Goal: Task Accomplishment & Management: Use online tool/utility

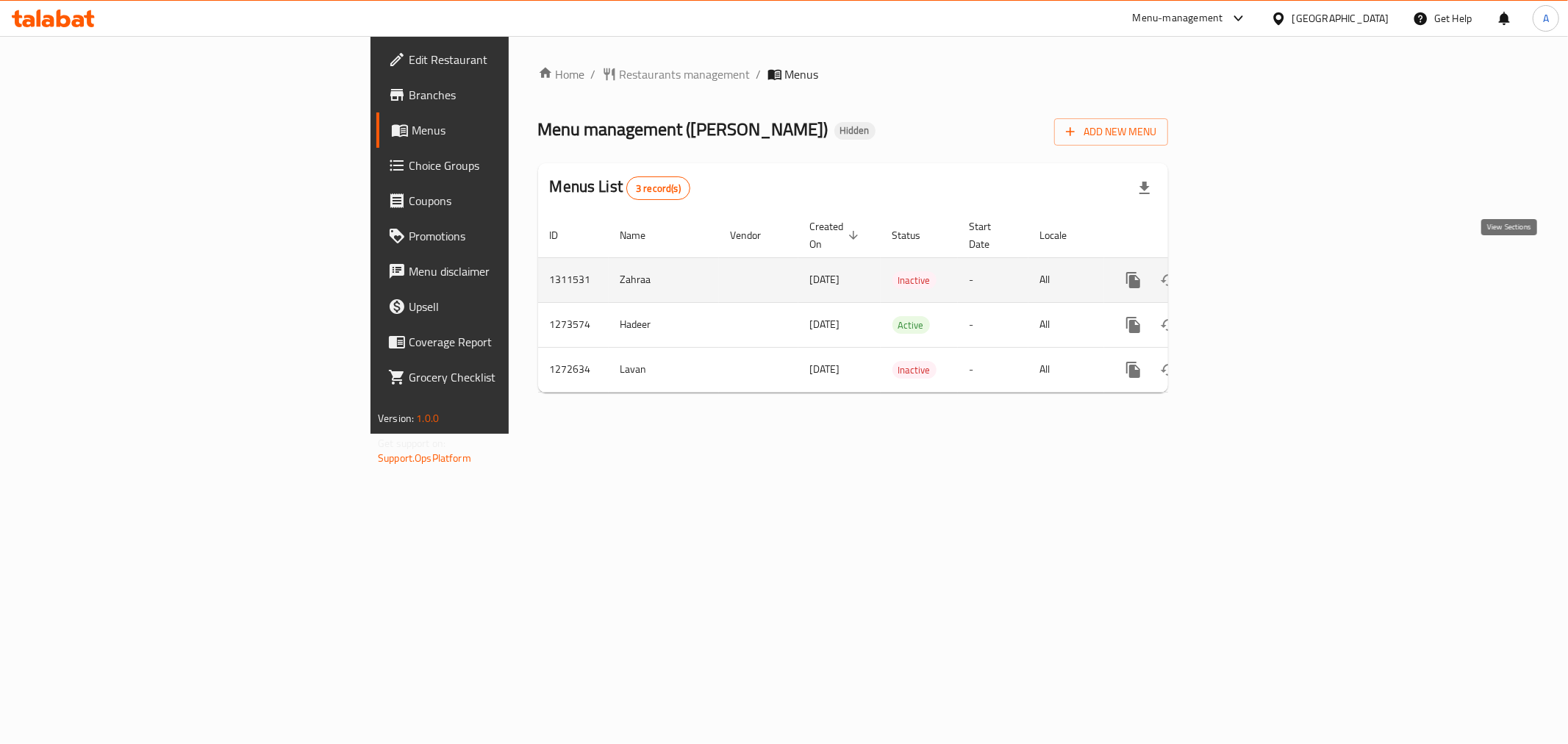
click at [1257, 276] on link "enhanced table" at bounding box center [1240, 280] width 35 height 35
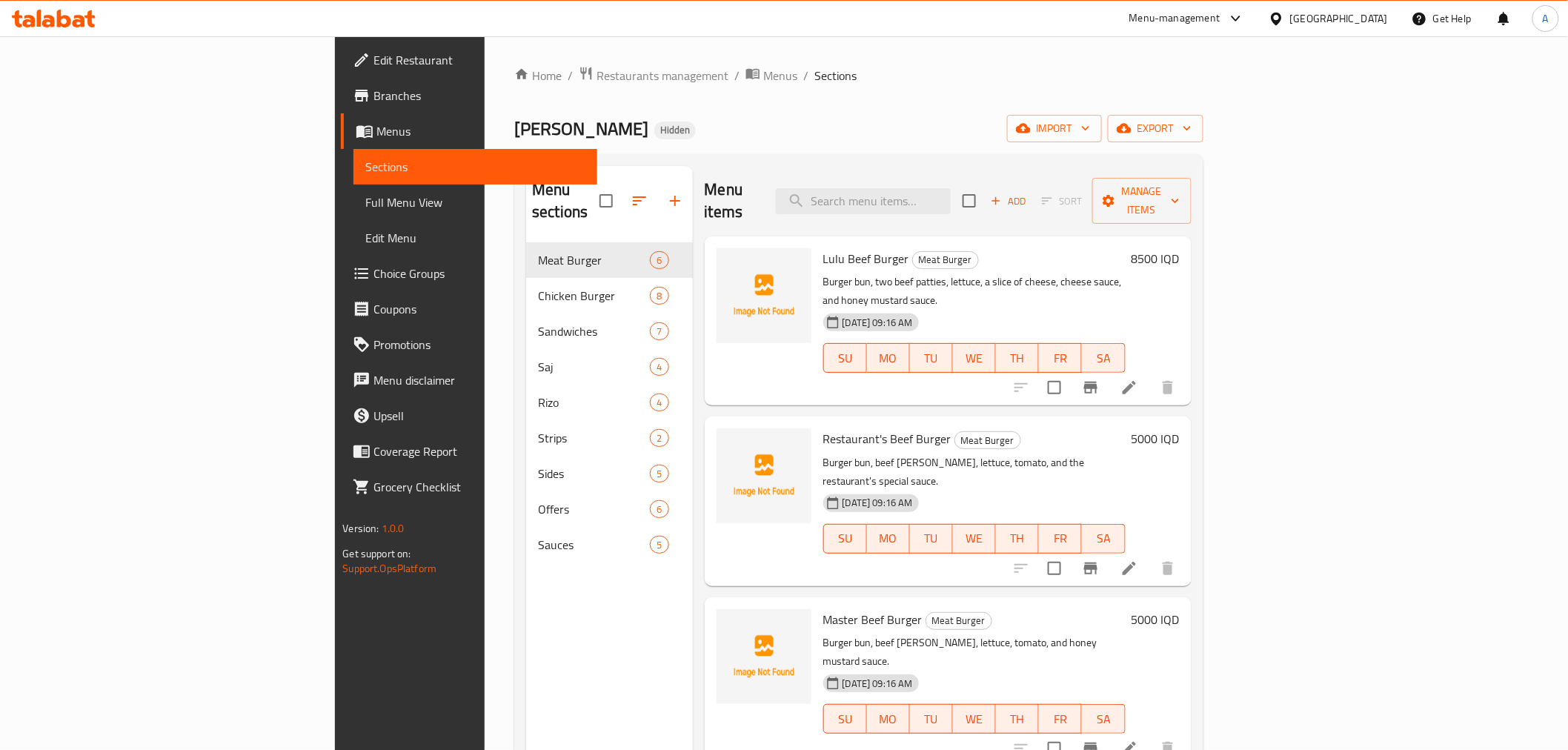
click at [573, 67] on ol "Home / Restaurants management / Menus / Sections" at bounding box center [858, 76] width 688 height 20
click at [763, 68] on span "Menus" at bounding box center [780, 76] width 34 height 18
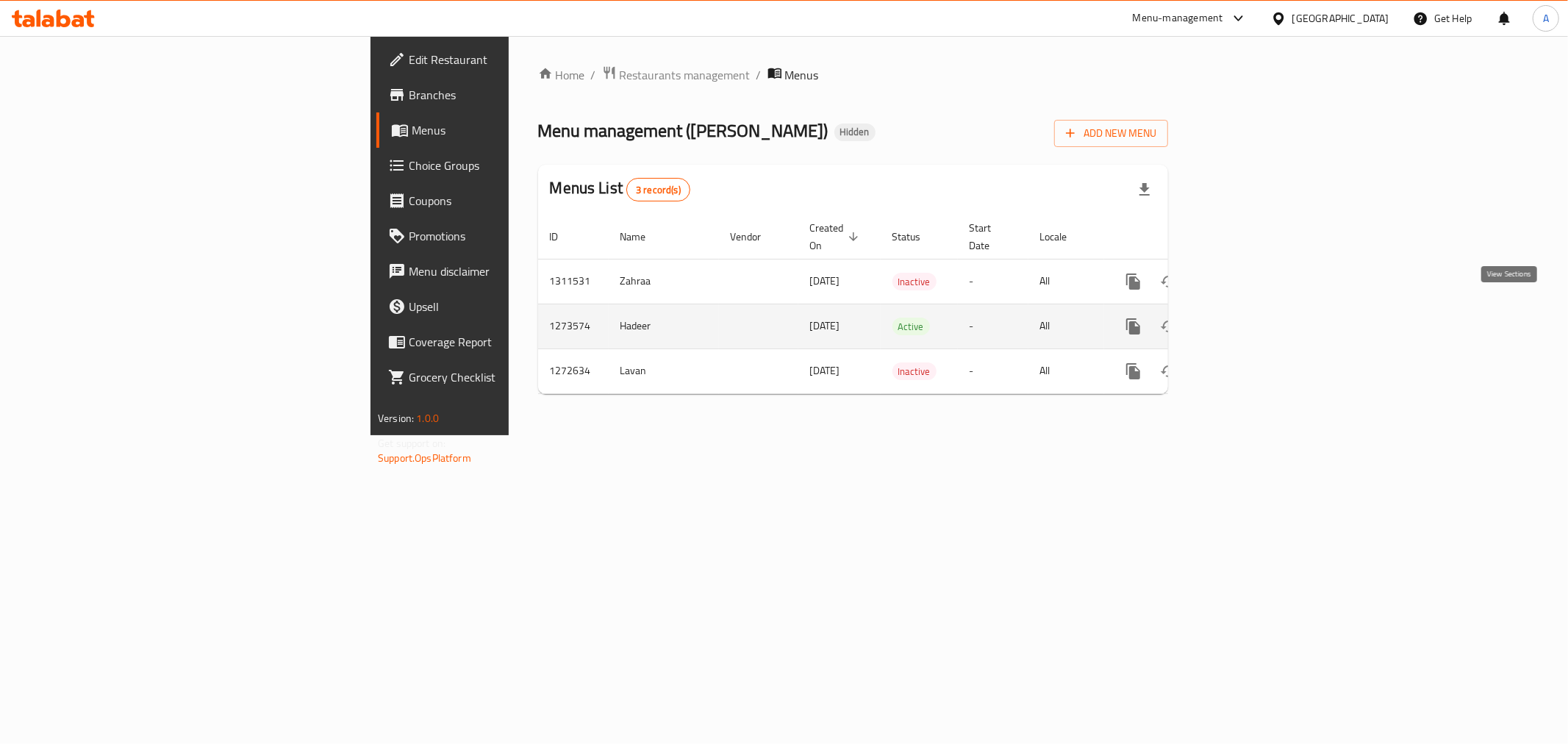
click at [1249, 318] on icon "enhanced table" at bounding box center [1240, 327] width 18 height 18
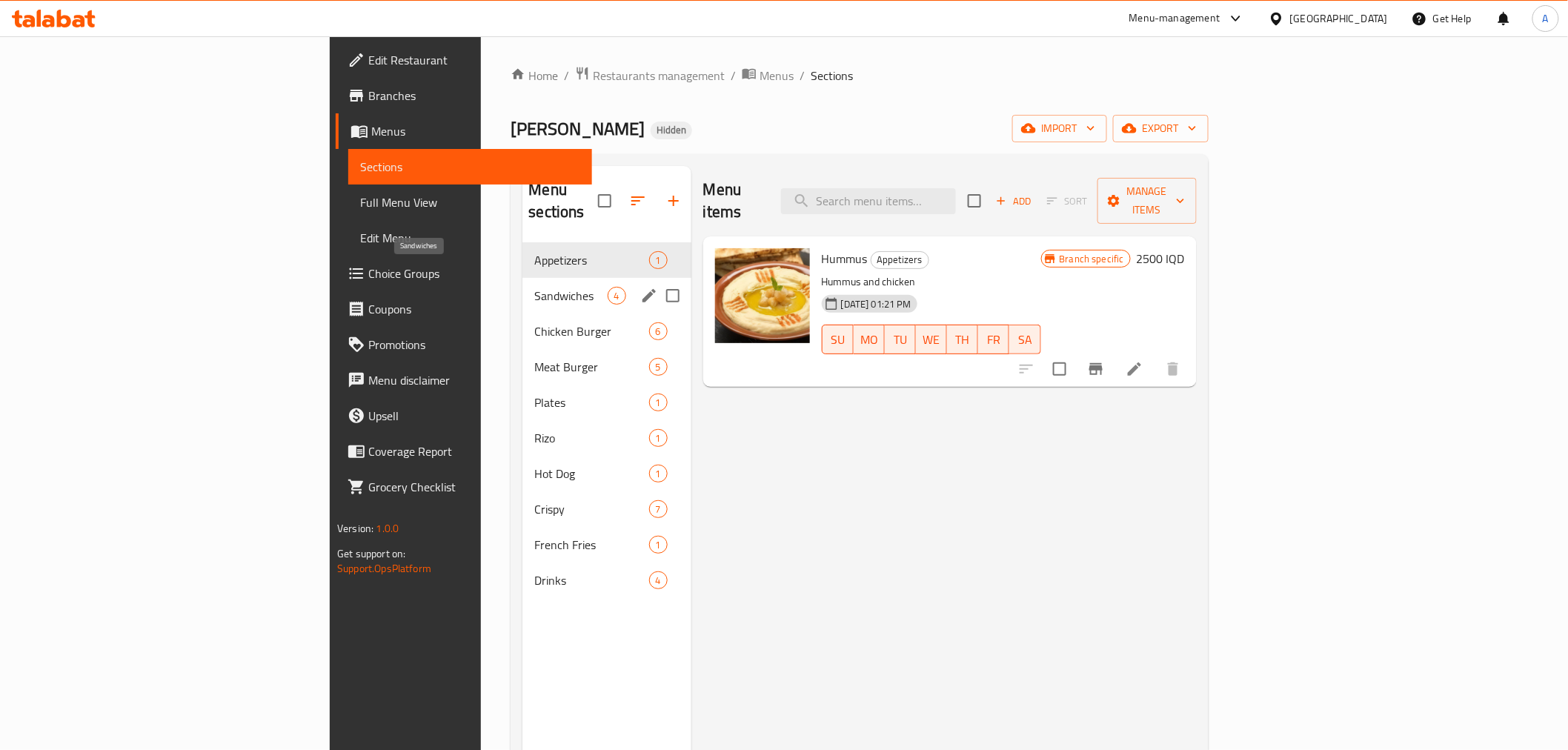
click at [535, 286] on span "Sandwiches" at bounding box center [571, 295] width 73 height 18
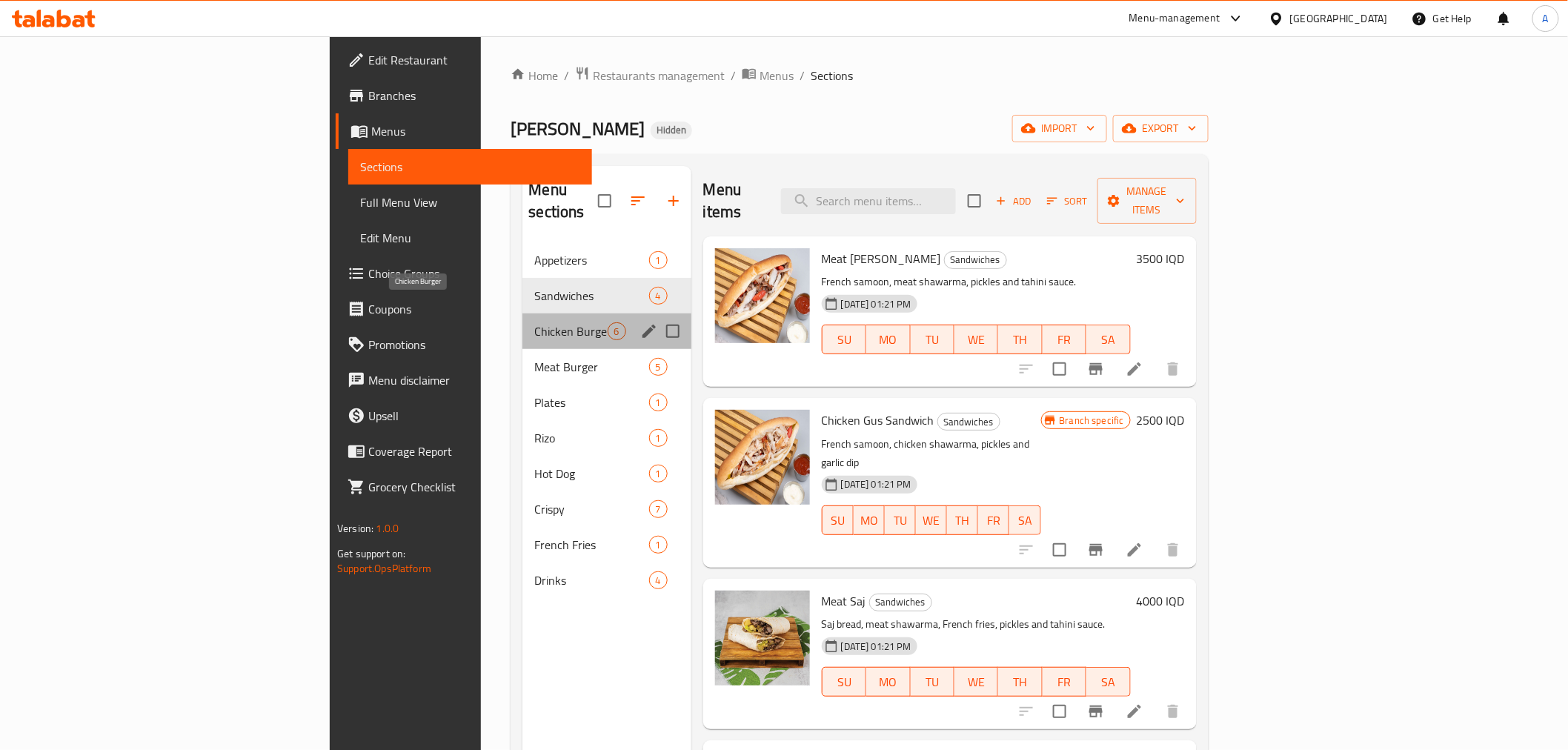
click at [535, 322] on span "Chicken Burger" at bounding box center [571, 331] width 73 height 18
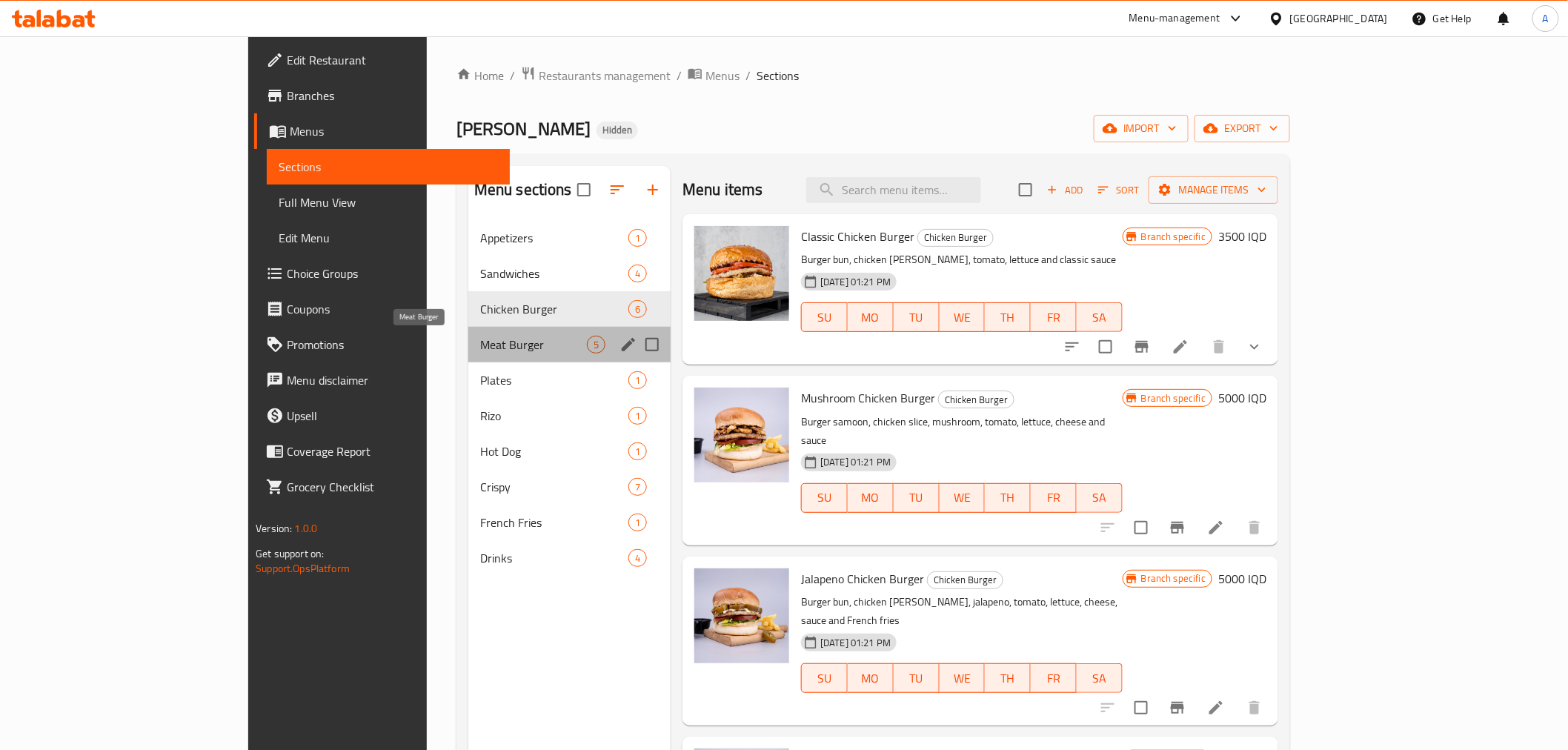
click at [480, 343] on span "Meat Burger" at bounding box center [534, 344] width 107 height 18
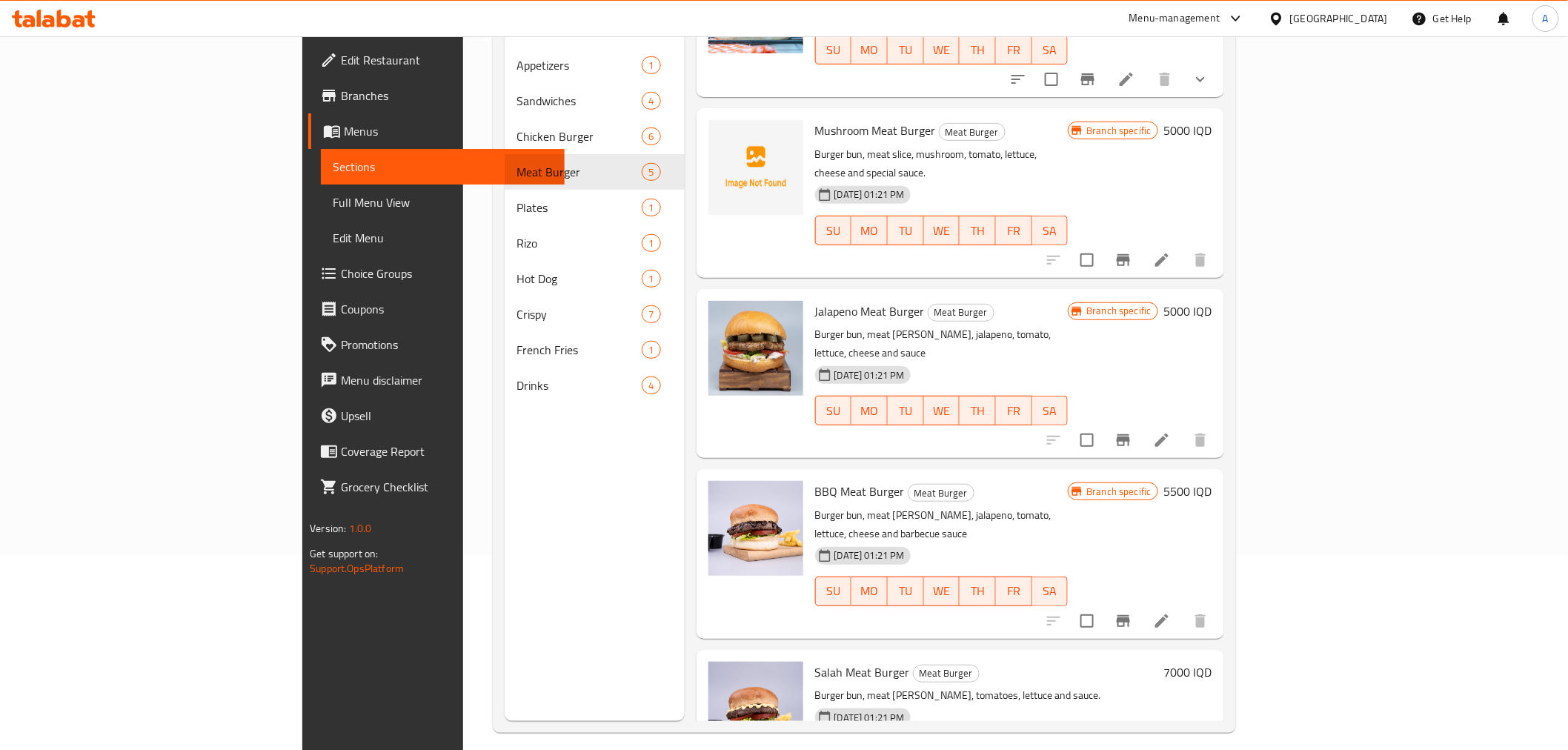
scroll to position [207, 0]
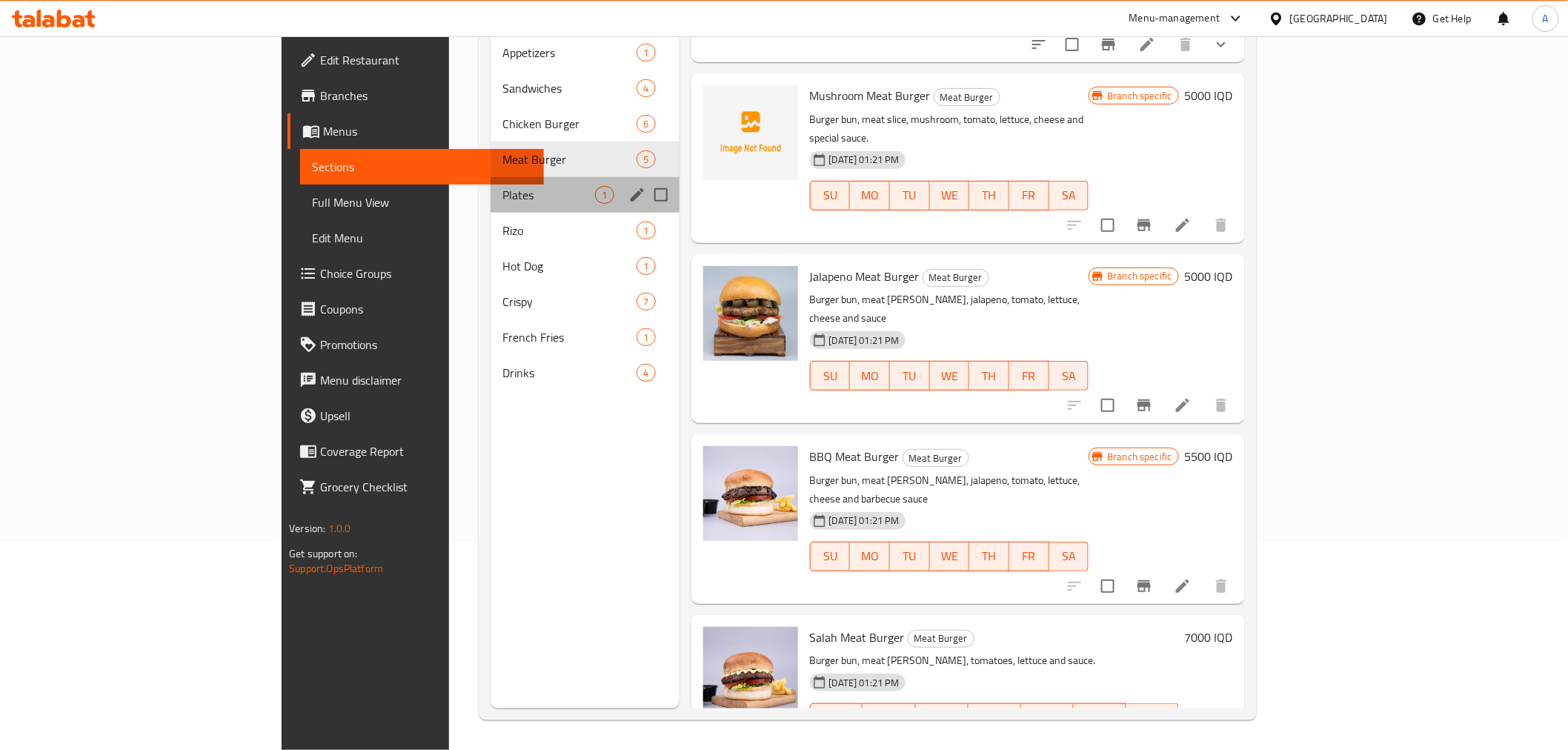
click at [491, 177] on div "Plates 1" at bounding box center [585, 195] width 189 height 36
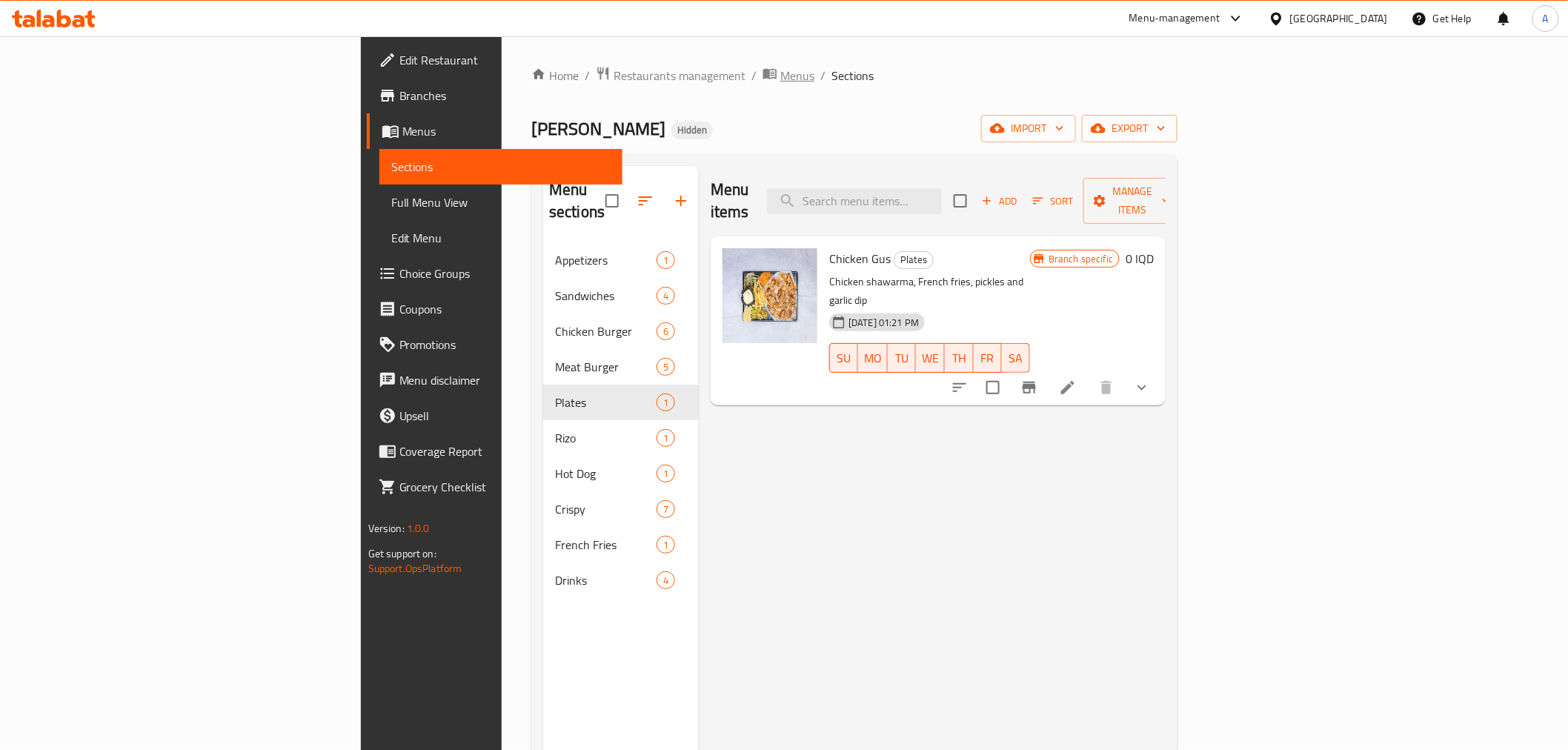
click at [780, 75] on span "Menus" at bounding box center [797, 76] width 34 height 18
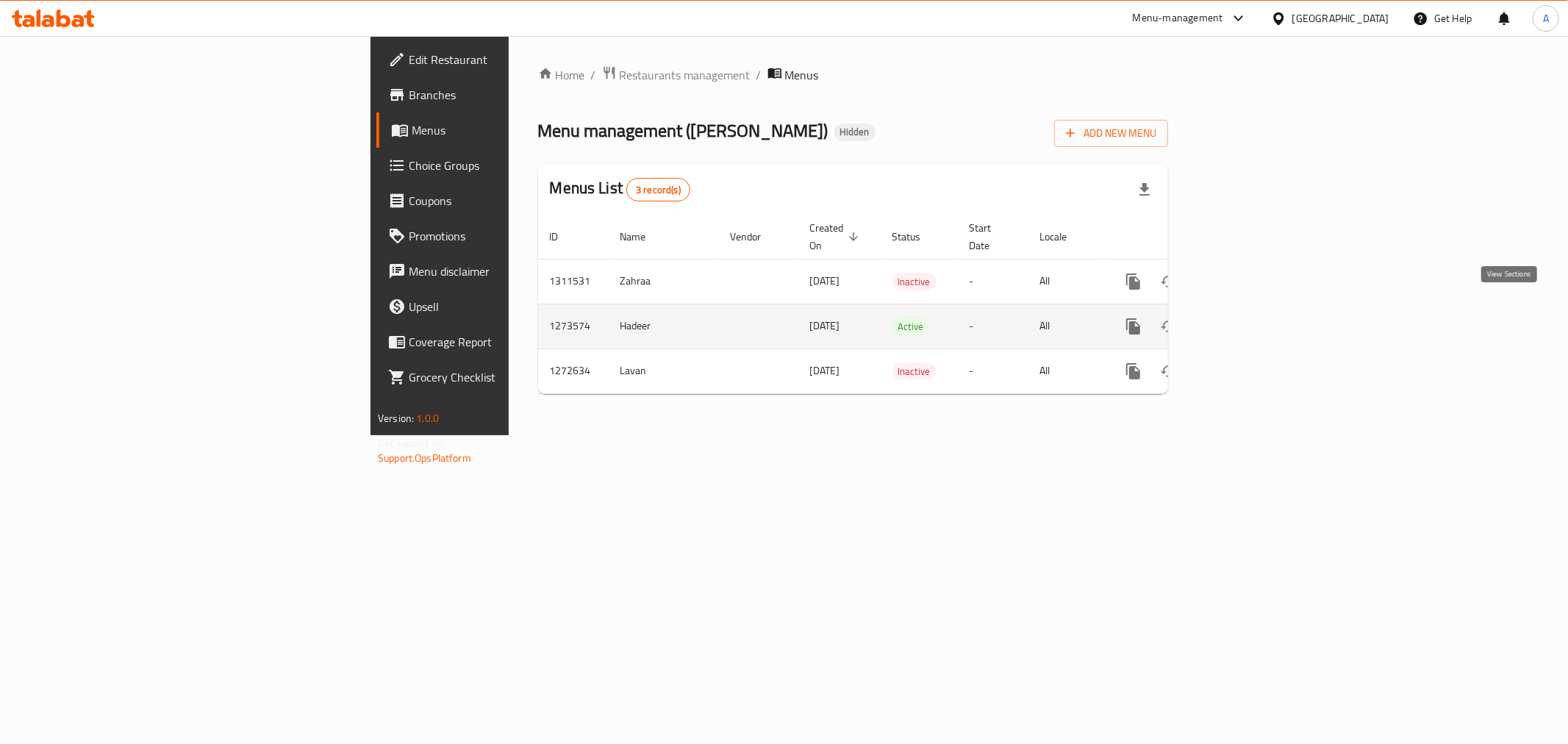
click at [1246, 319] on icon "enhanced table" at bounding box center [1239, 326] width 13 height 13
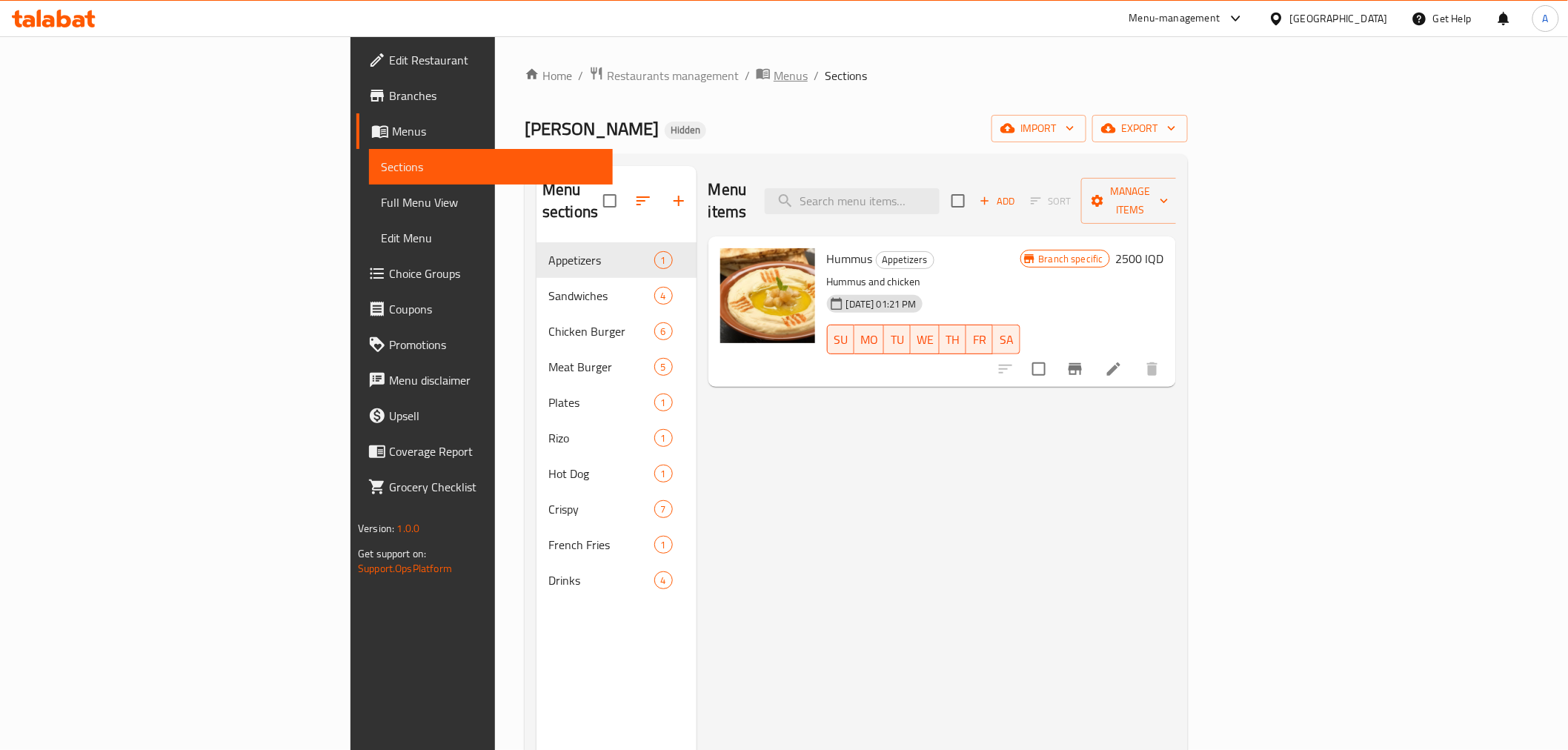
click at [774, 77] on span "Menus" at bounding box center [791, 76] width 34 height 18
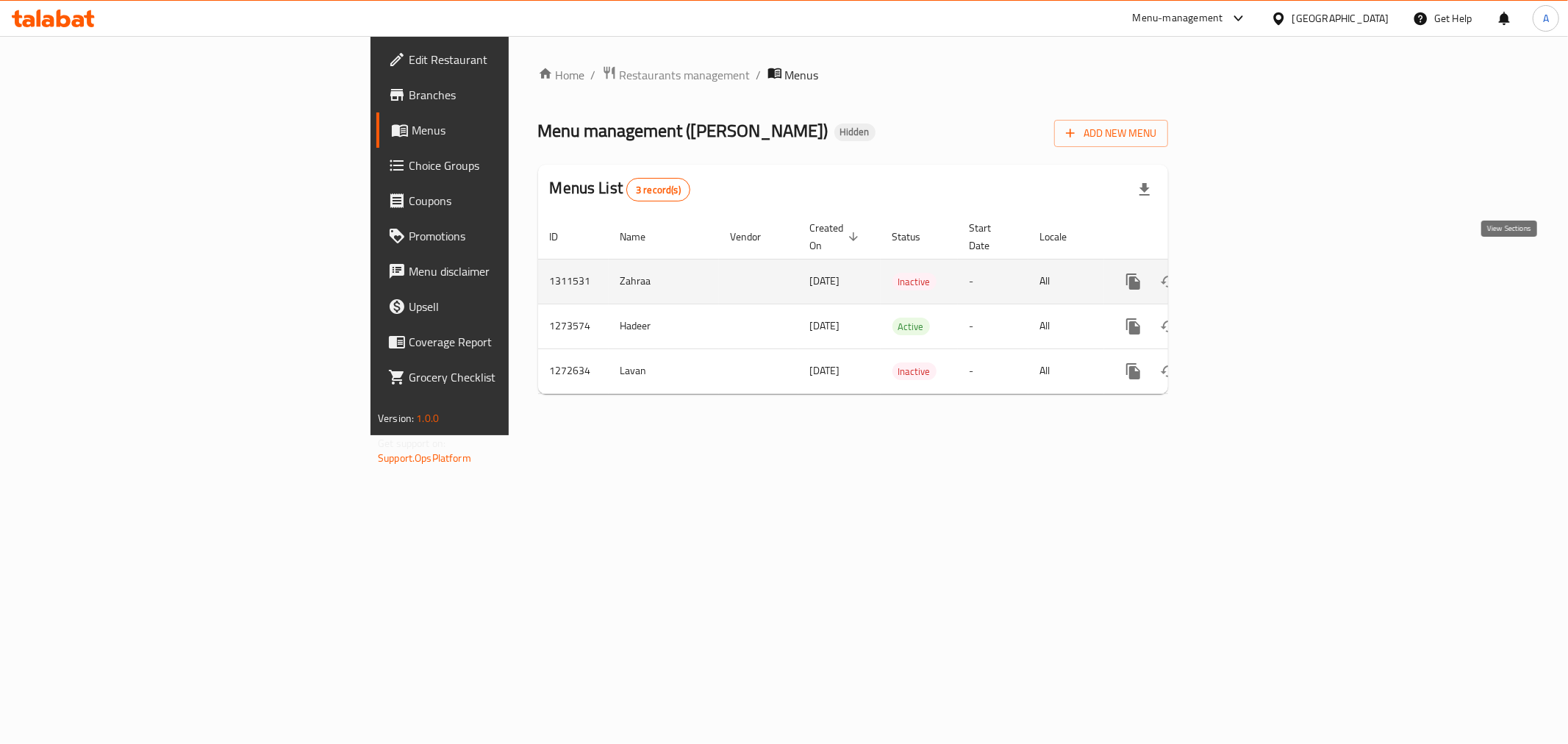
click at [1257, 264] on link "enhanced table" at bounding box center [1240, 282] width 35 height 35
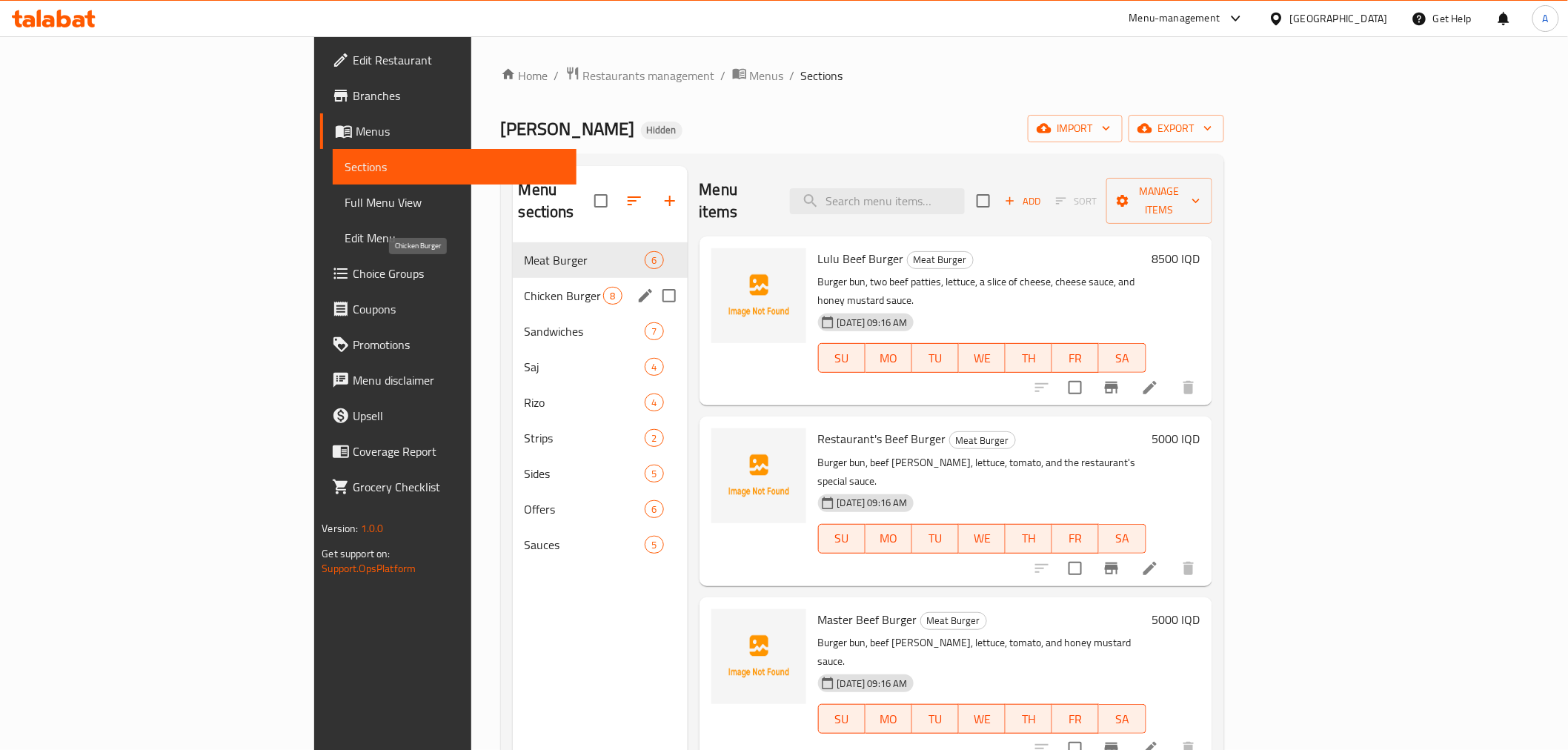
click at [525, 286] on span "Chicken Burger" at bounding box center [564, 295] width 79 height 18
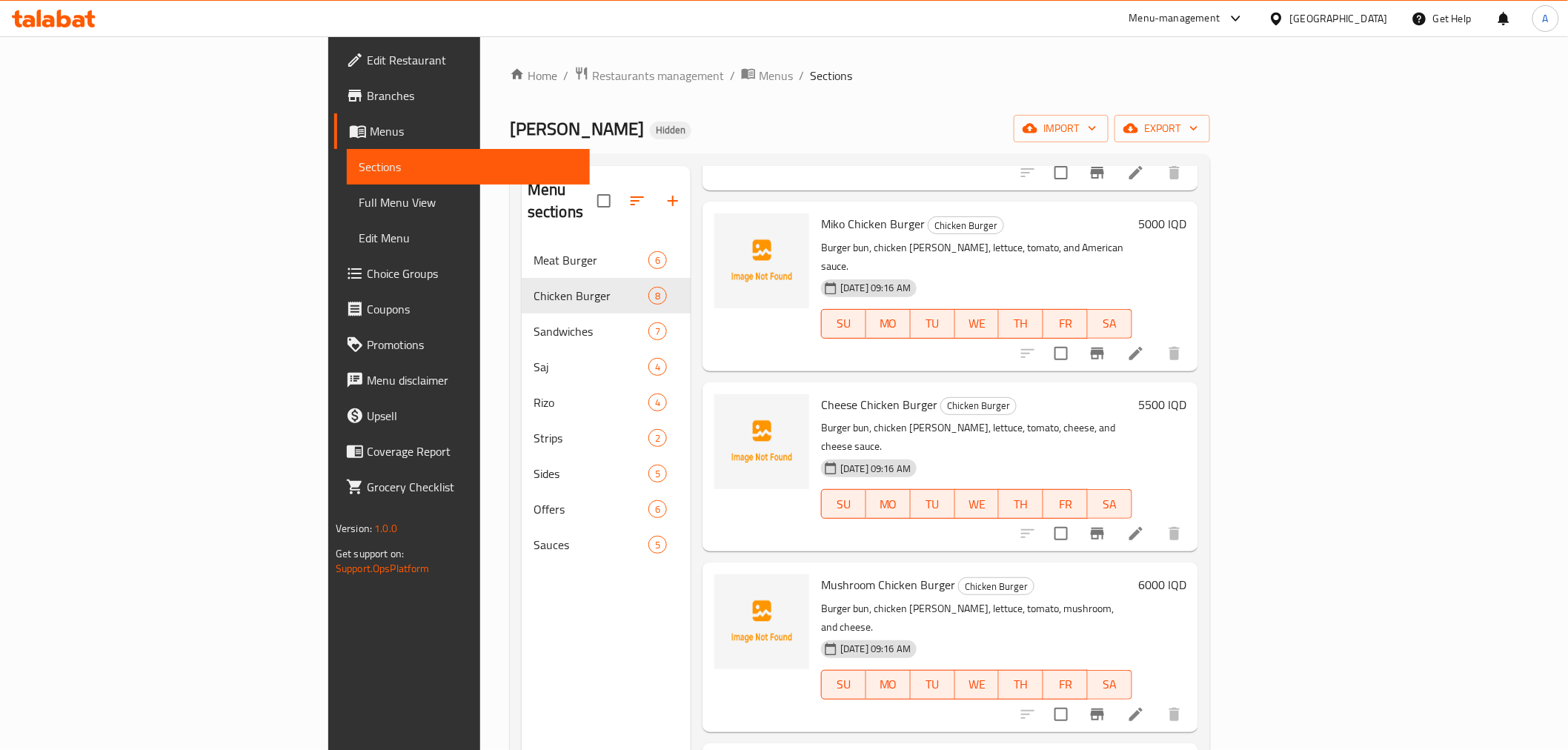
scroll to position [207, 0]
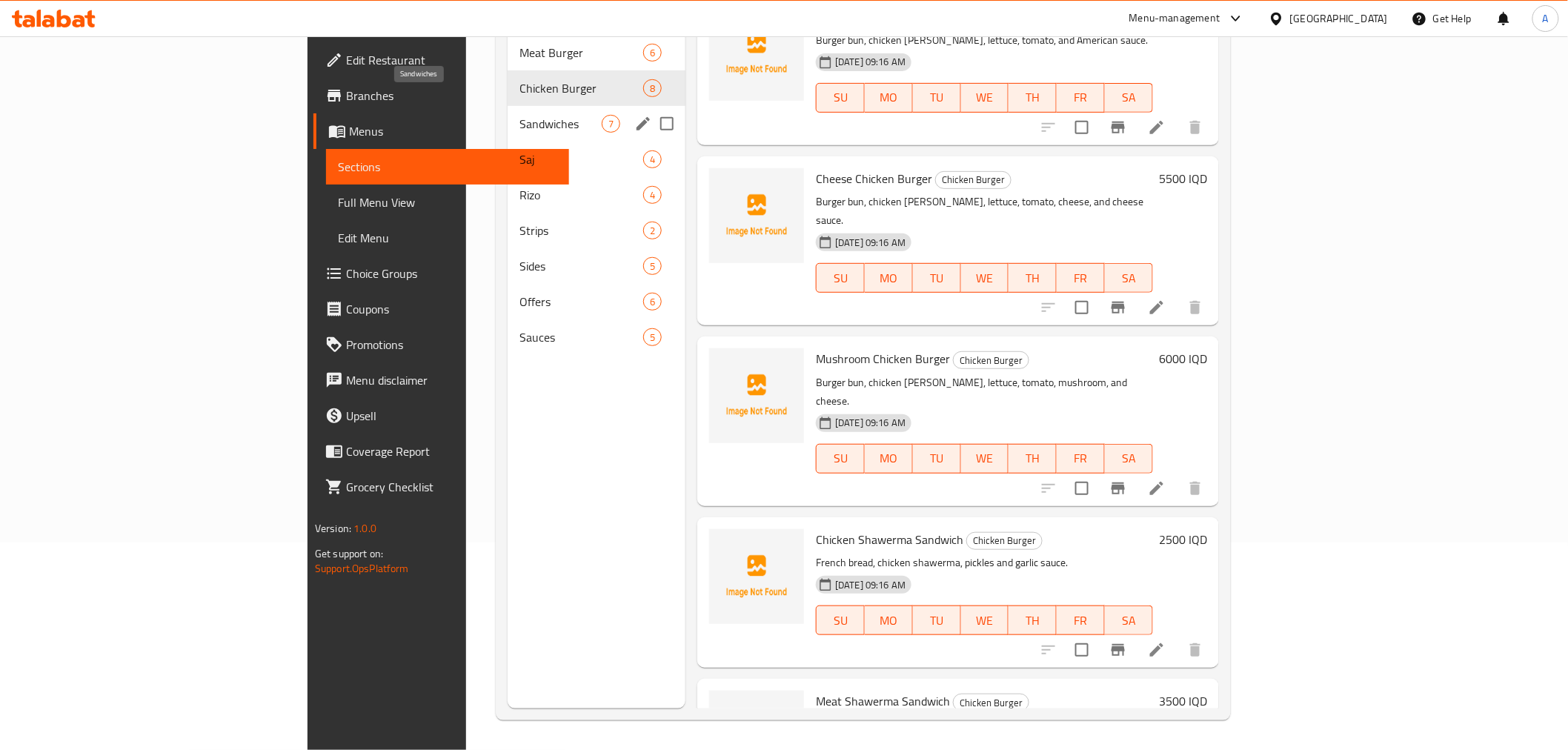
click at [519, 115] on span "Sandwiches" at bounding box center [560, 124] width 82 height 18
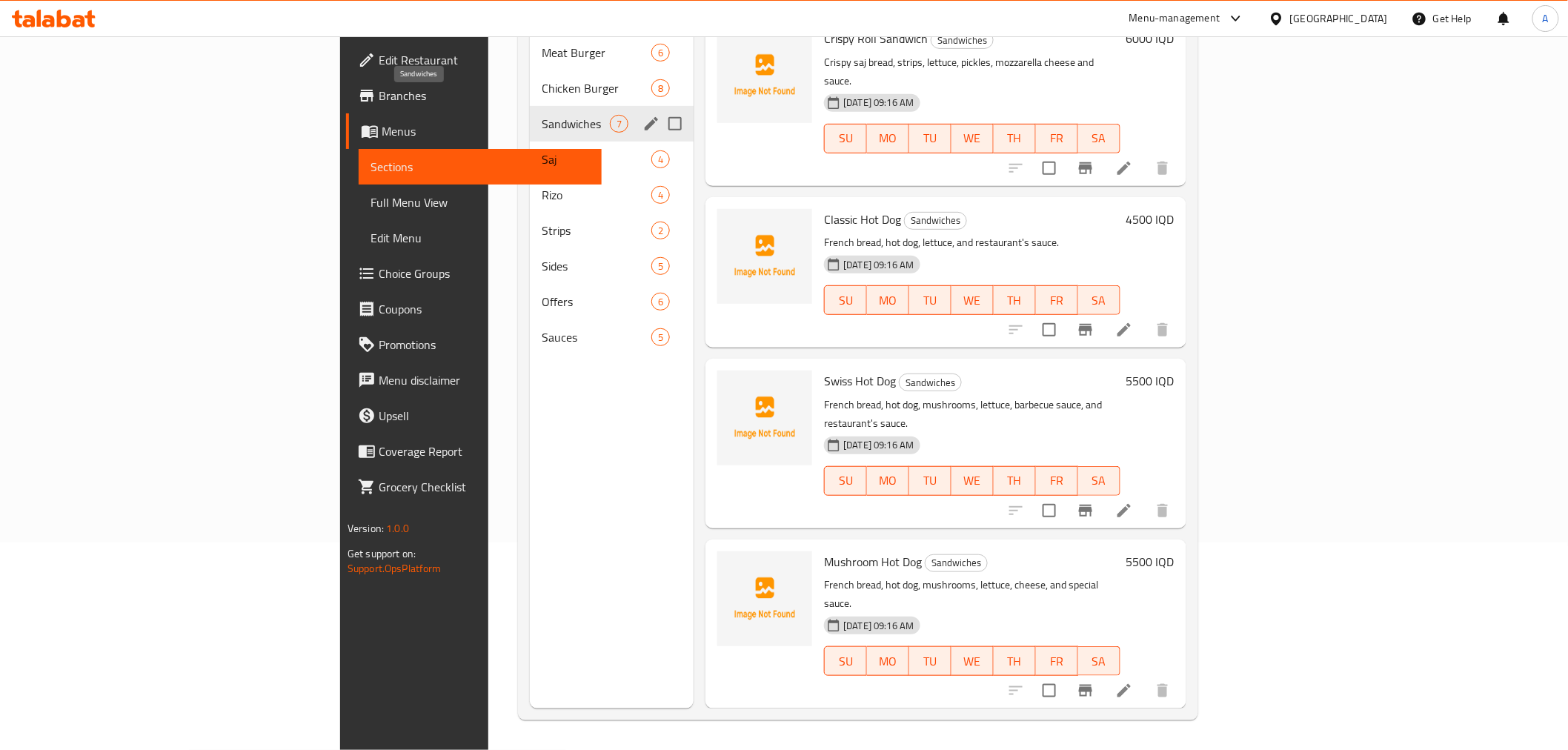
scroll to position [420, 0]
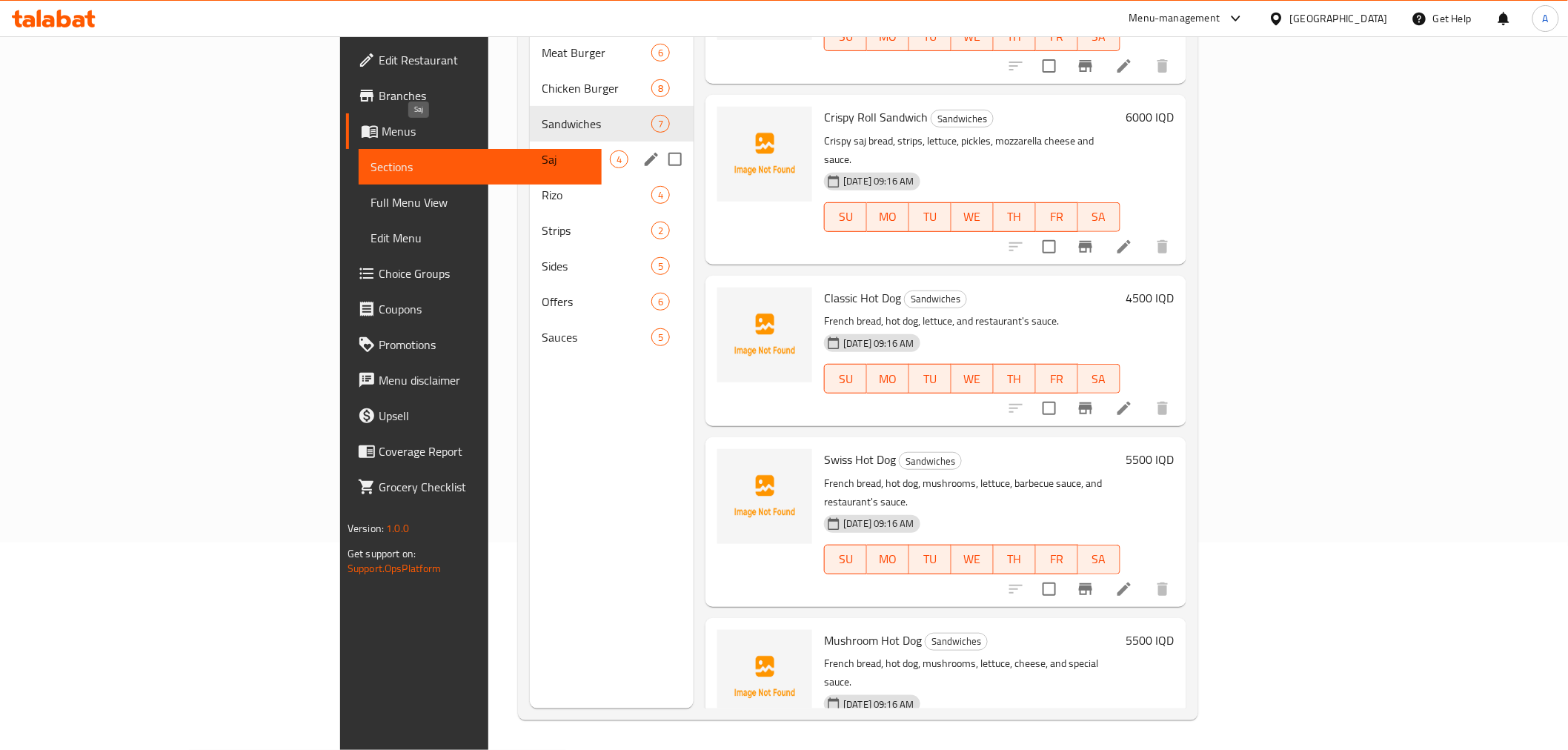
click at [542, 150] on span "Saj" at bounding box center [575, 159] width 68 height 18
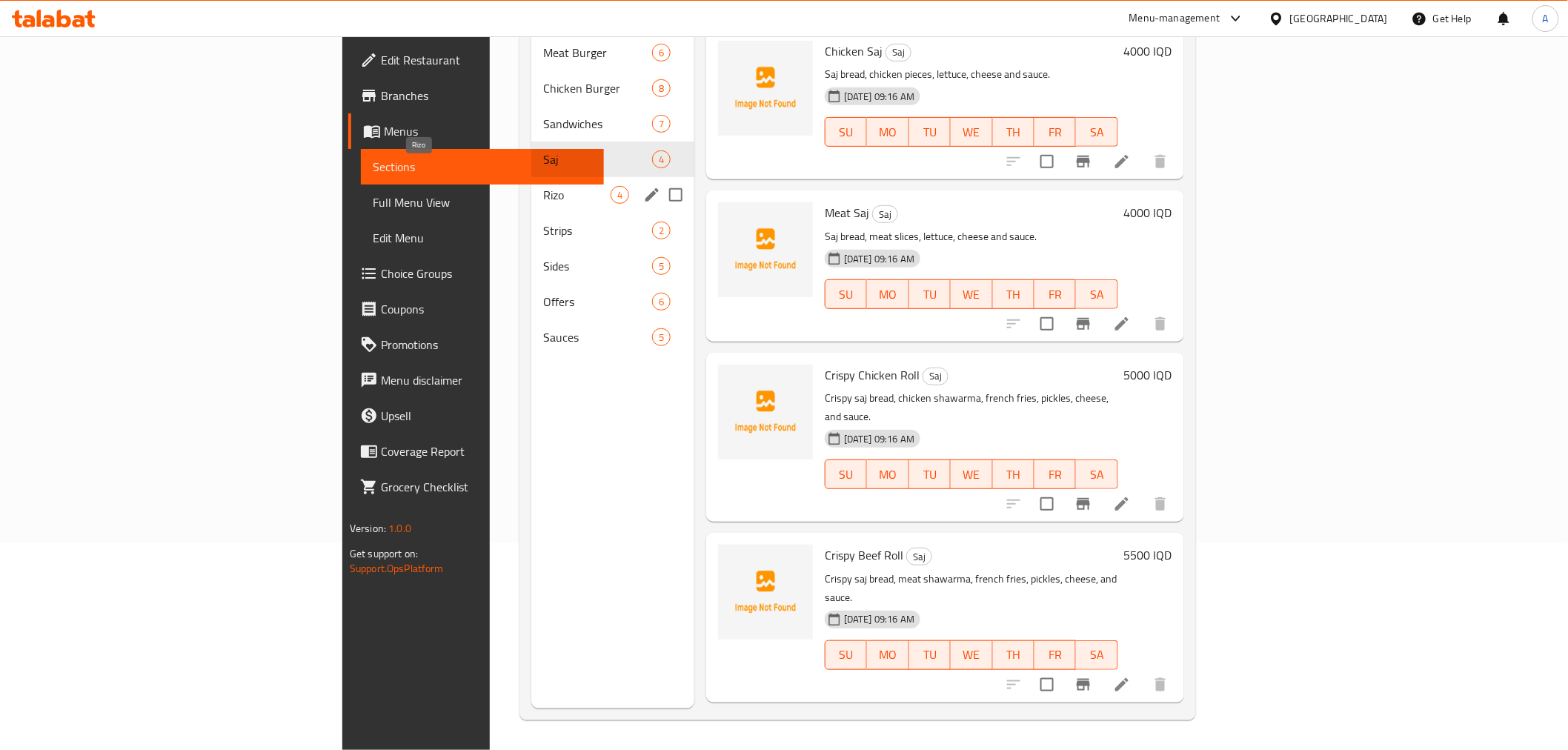
click at [543, 186] on span "Rizo" at bounding box center [577, 195] width 68 height 18
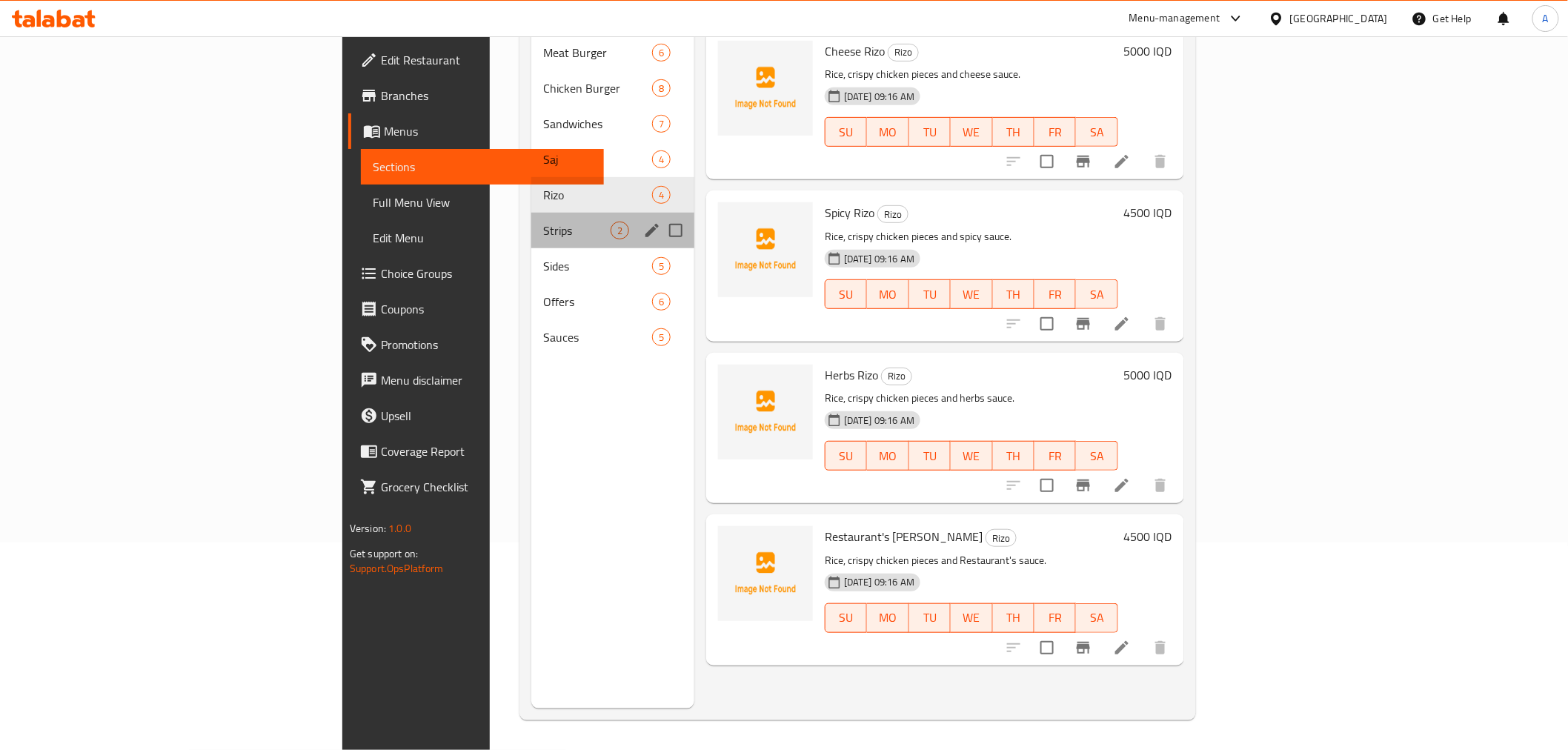
click at [531, 221] on div "Strips 2" at bounding box center [612, 230] width 163 height 36
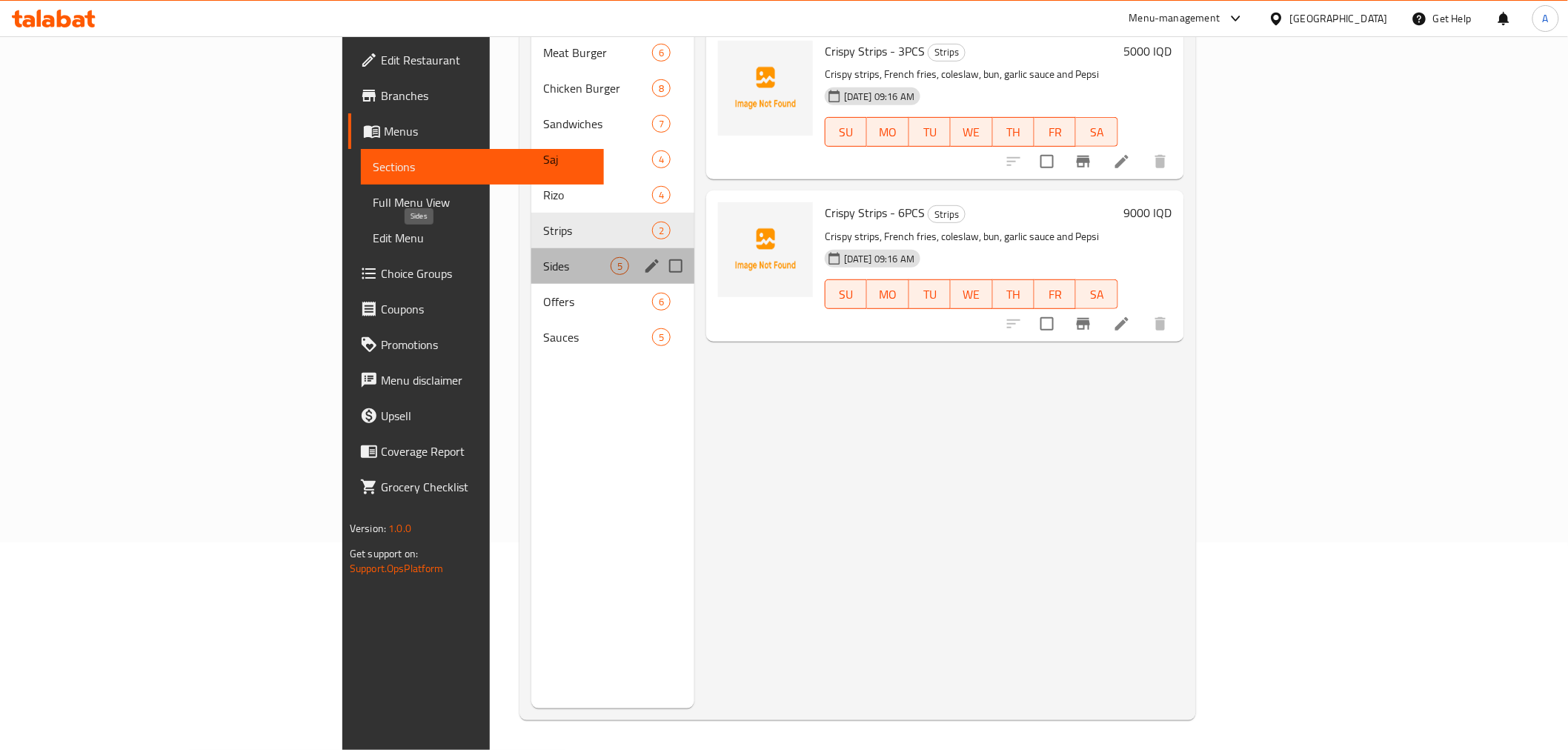
click at [543, 257] on span "Sides" at bounding box center [577, 266] width 68 height 18
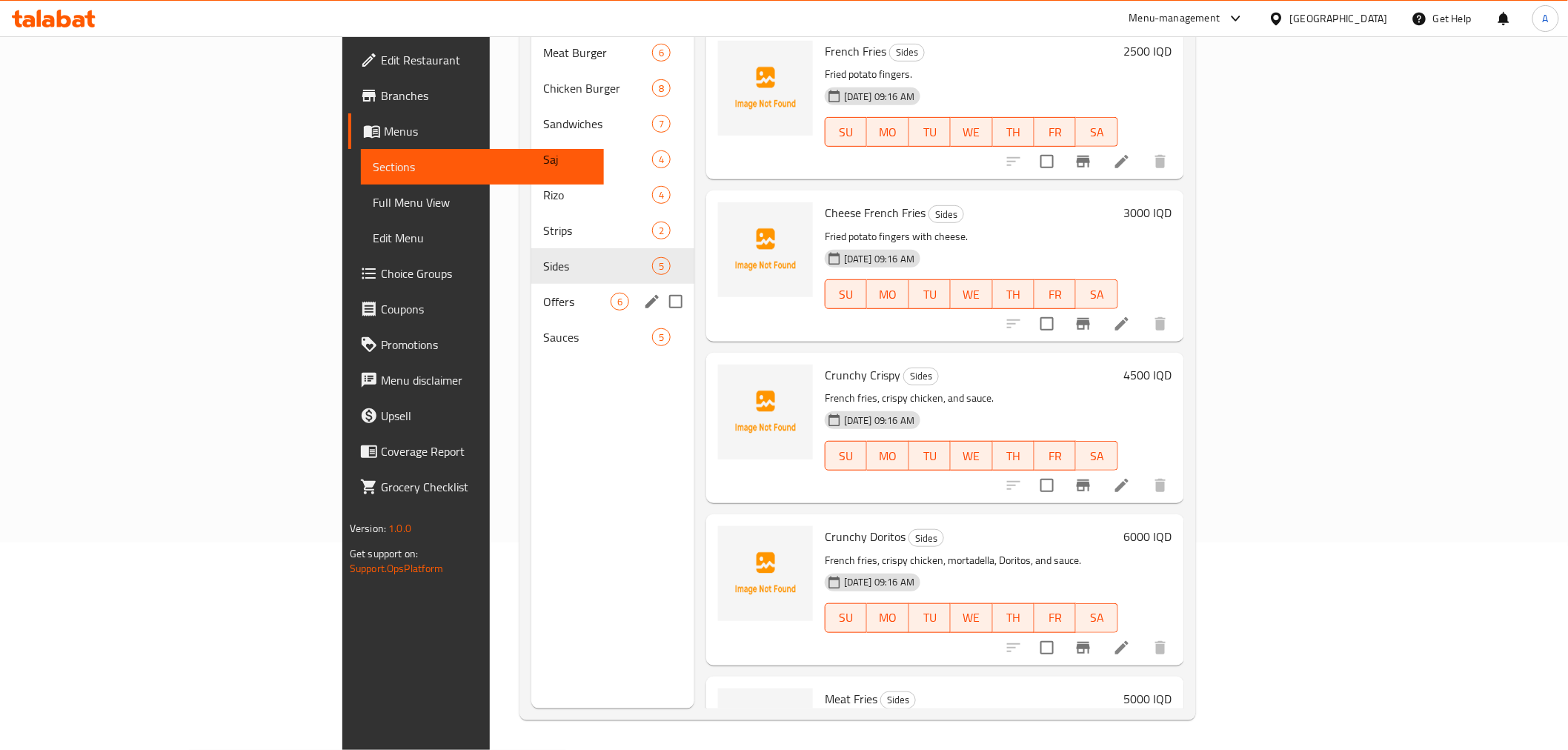
click at [531, 290] on div "Offers 6" at bounding box center [612, 302] width 163 height 36
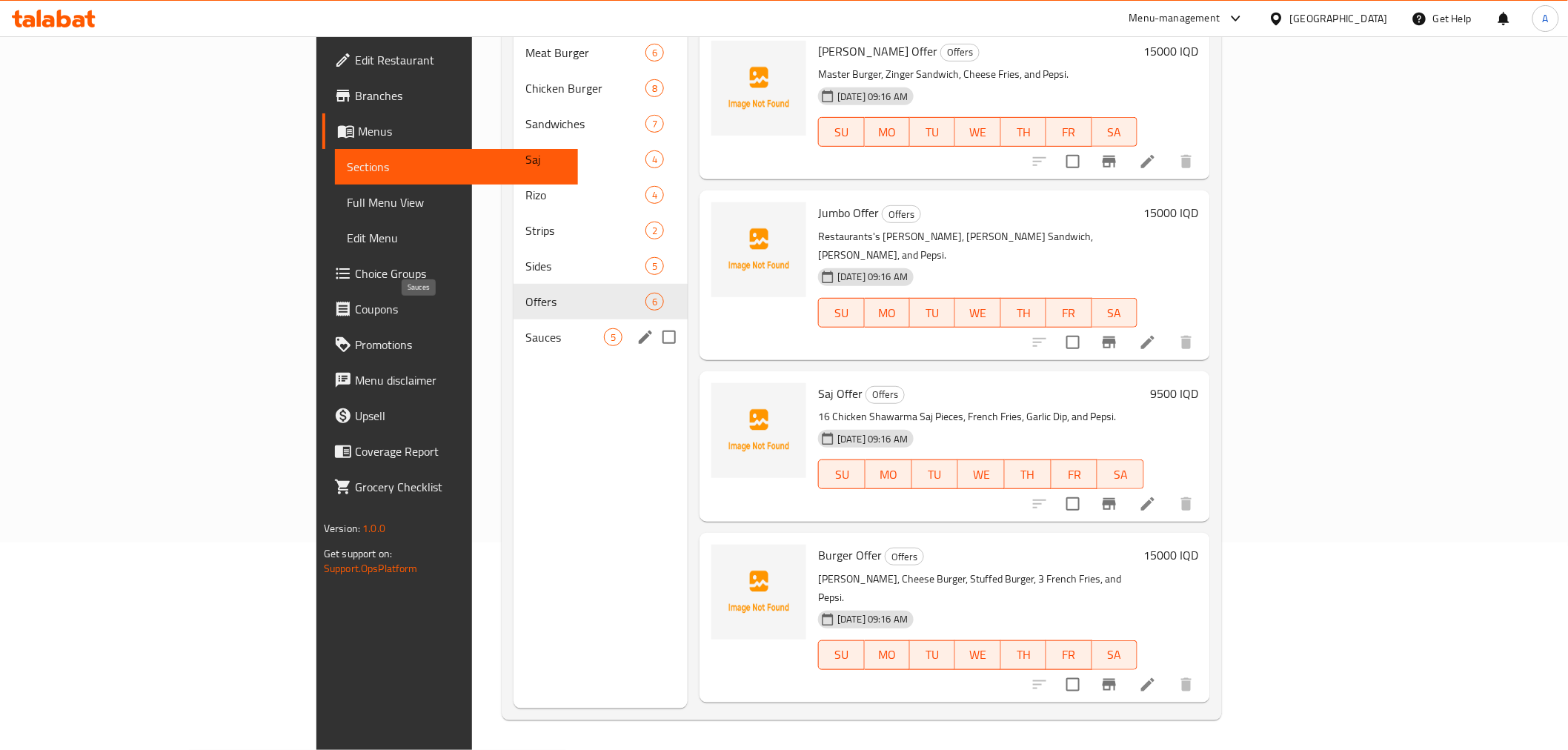
click at [526, 328] on span "Sauces" at bounding box center [565, 337] width 78 height 18
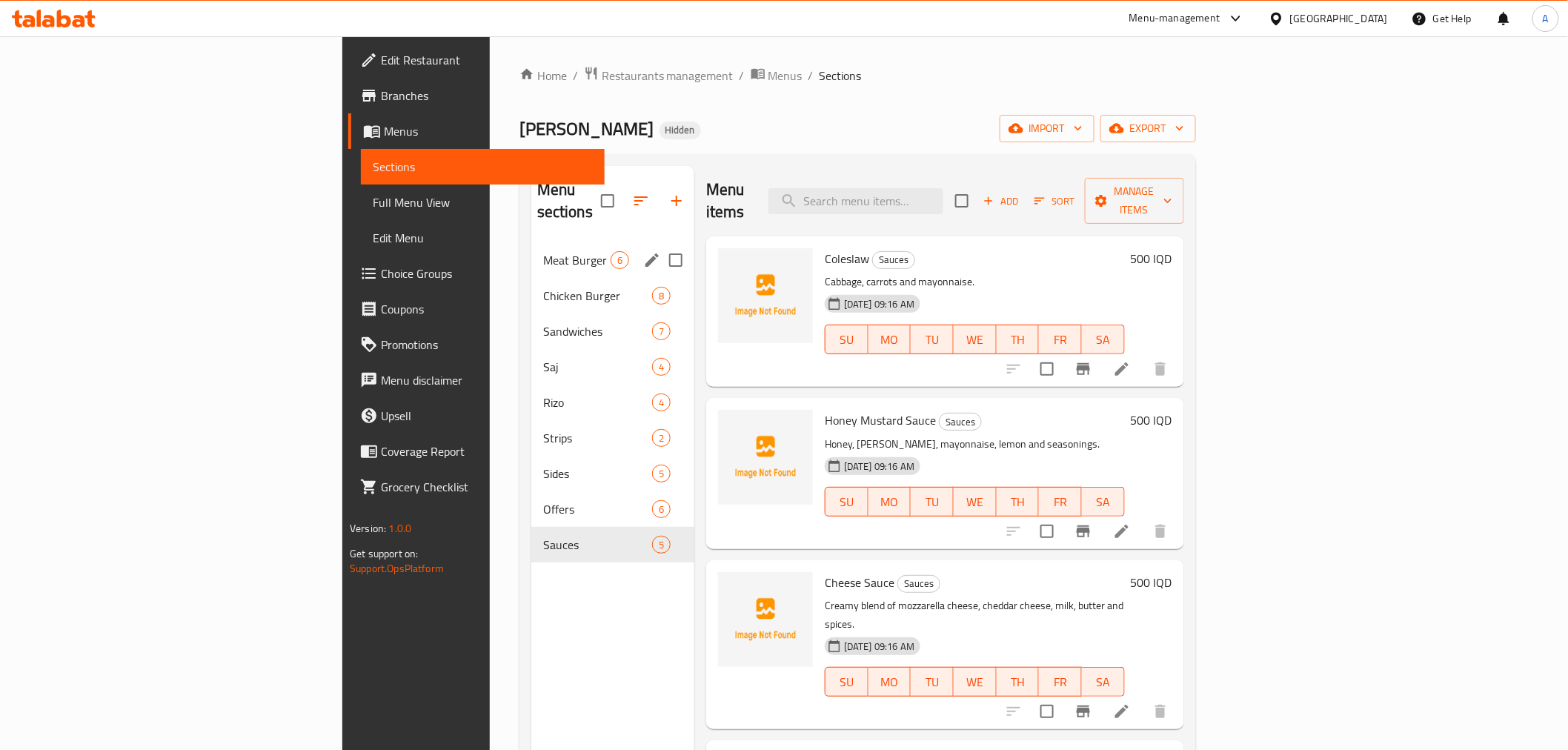
click at [531, 247] on div "Meat Burger 6" at bounding box center [612, 260] width 163 height 36
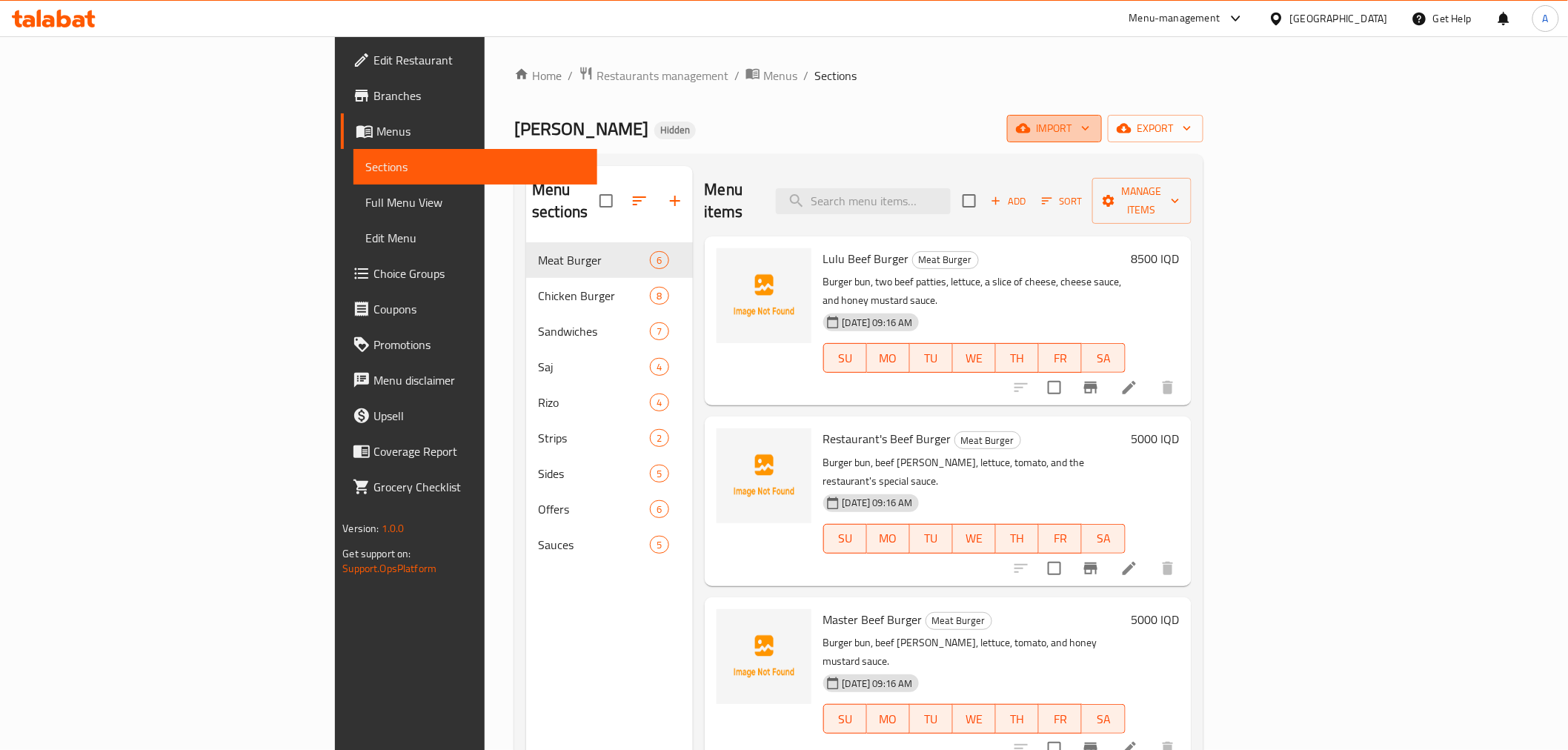
click at [1102, 141] on button "import" at bounding box center [1054, 128] width 95 height 28
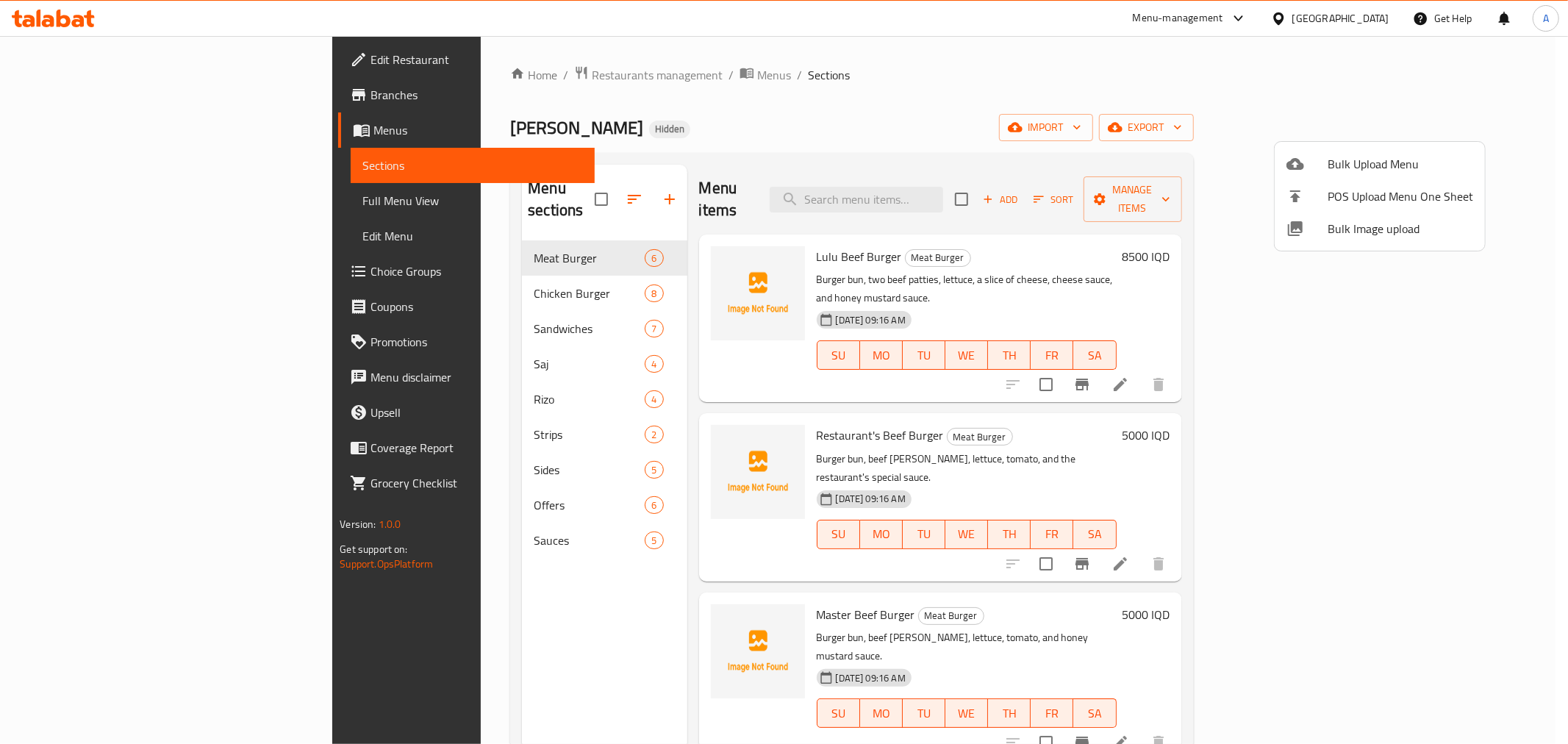
click at [1467, 131] on div at bounding box center [784, 372] width 1568 height 744
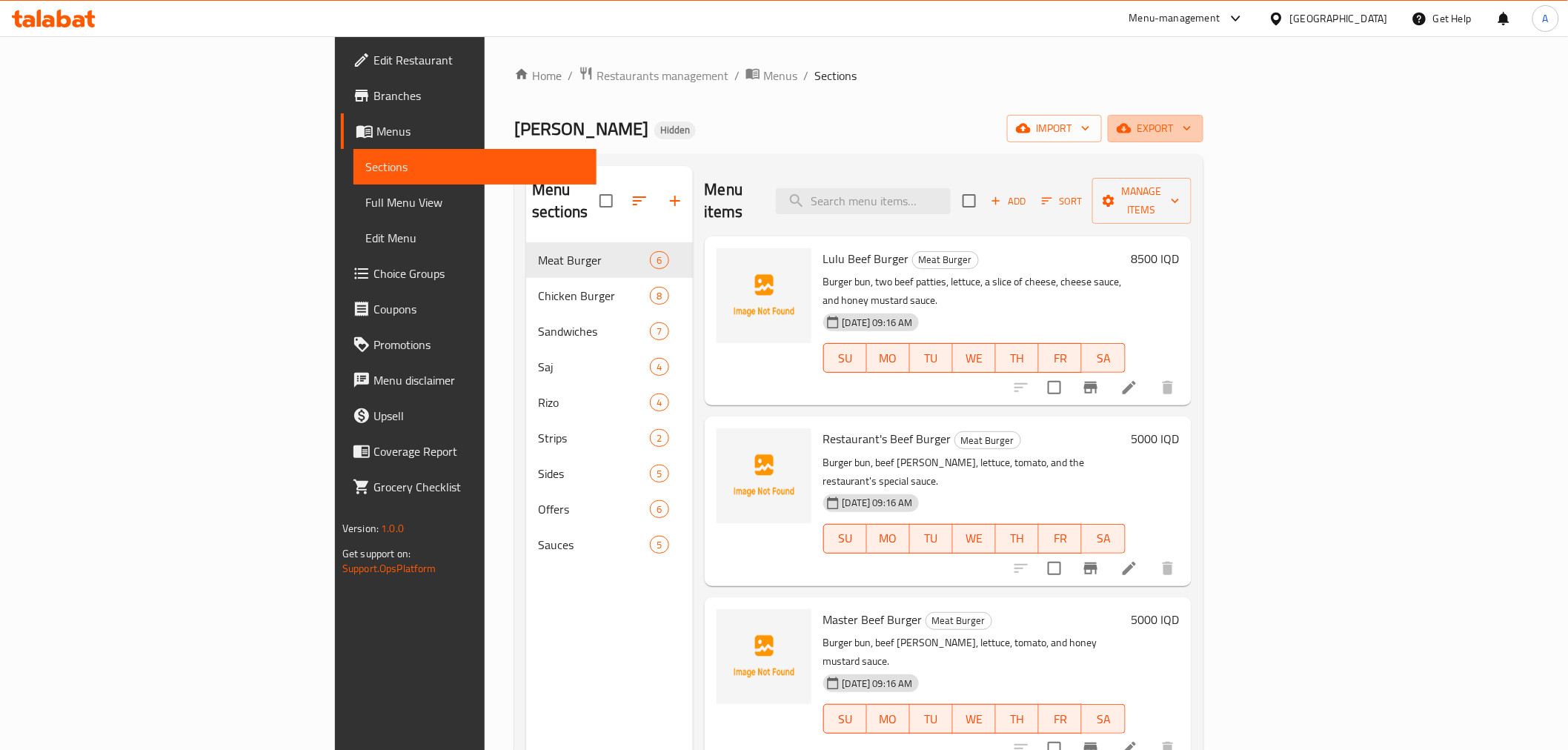
click at [1192, 132] on span "export" at bounding box center [1155, 128] width 72 height 19
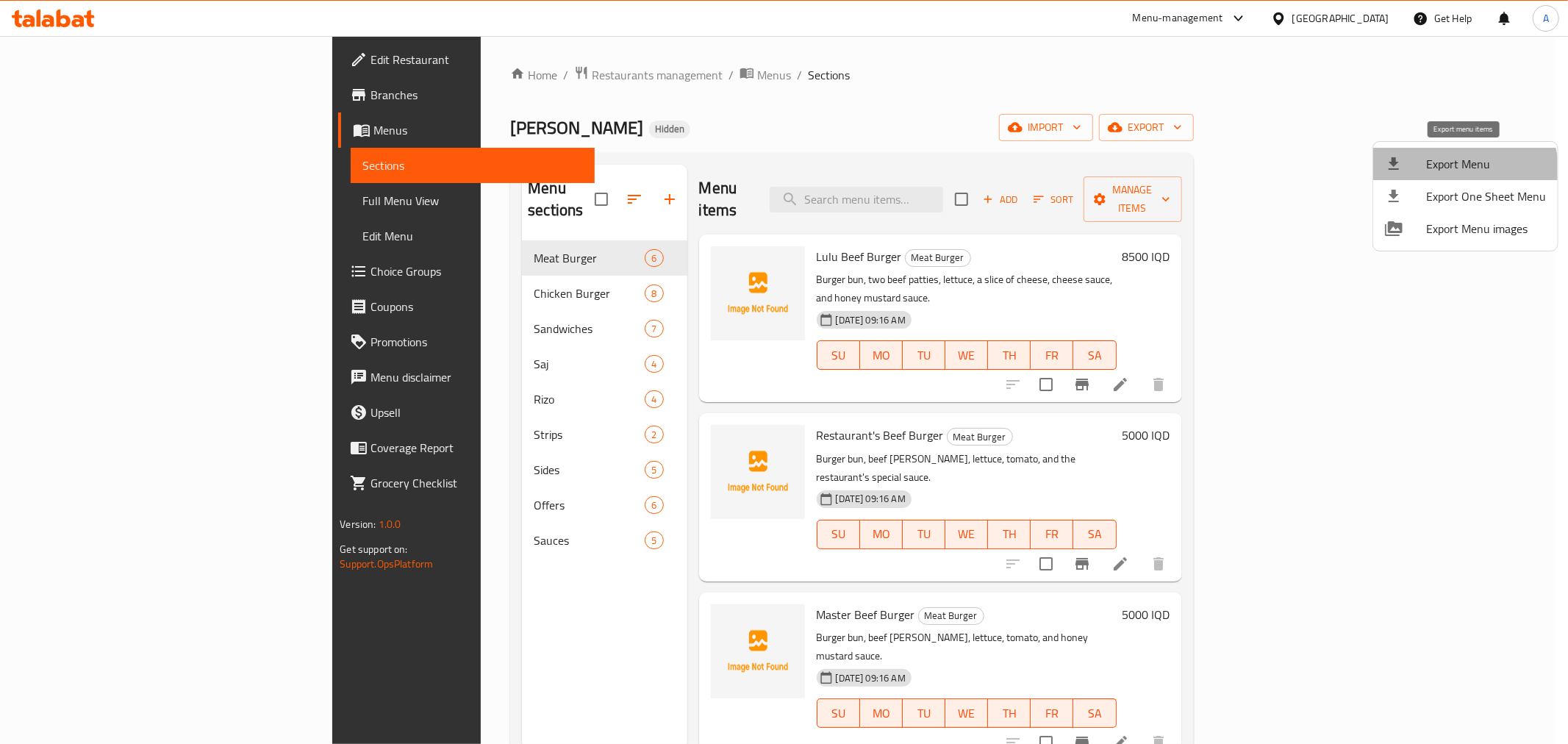
click at [1445, 174] on li "Export Menu" at bounding box center [1466, 163] width 184 height 33
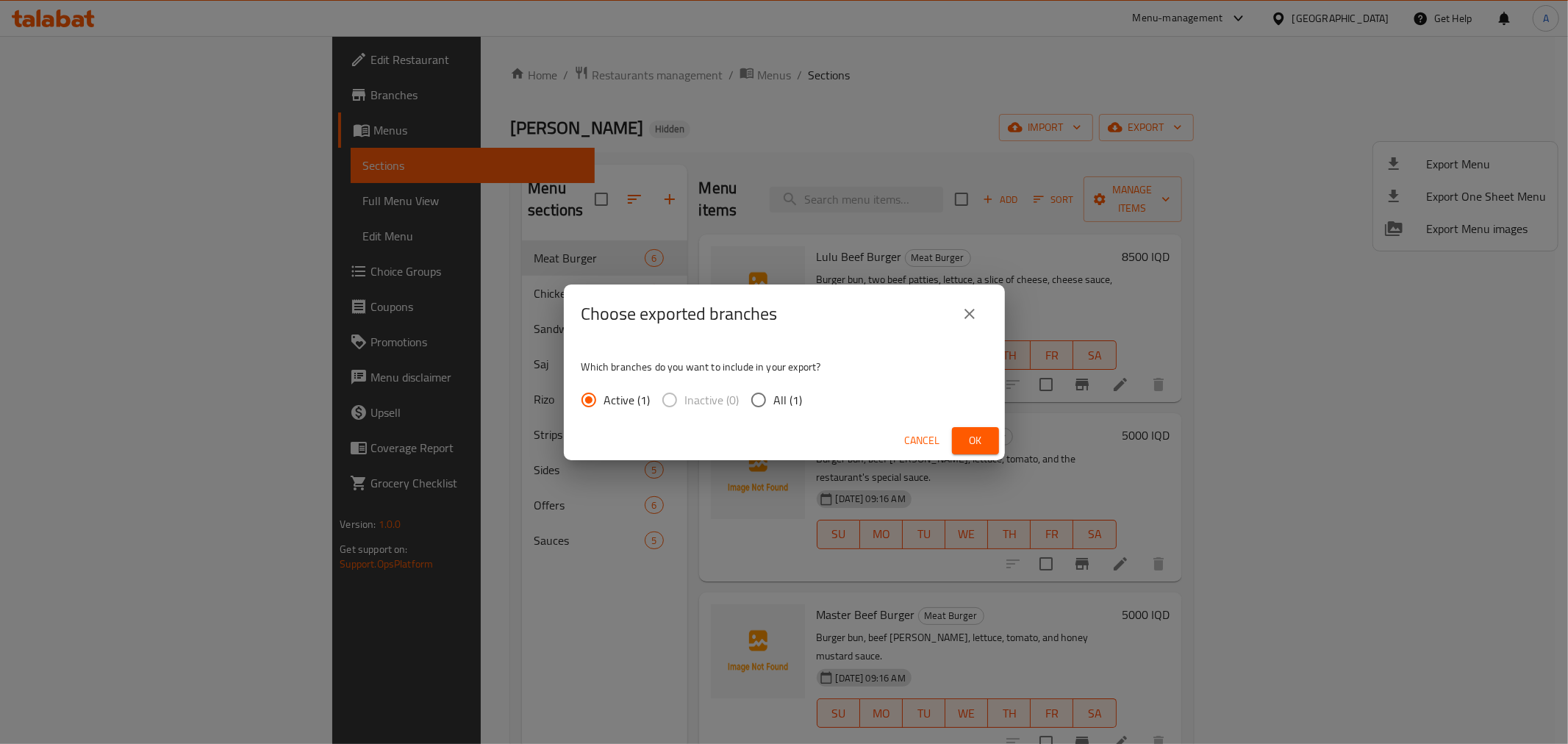
click at [974, 427] on button "Ok" at bounding box center [975, 440] width 47 height 27
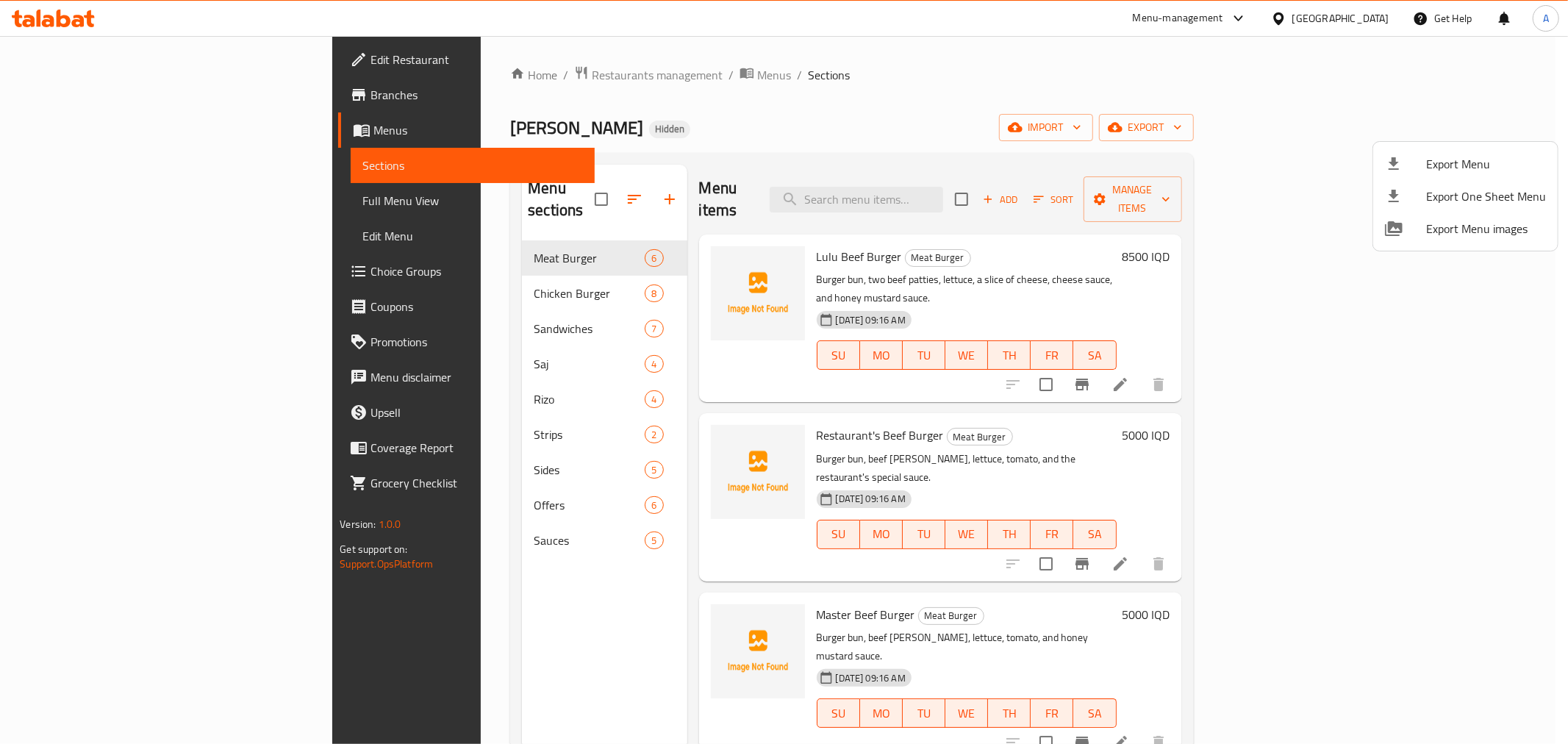
click at [469, 70] on div at bounding box center [784, 372] width 1568 height 744
